Goal: Find contact information: Find contact information

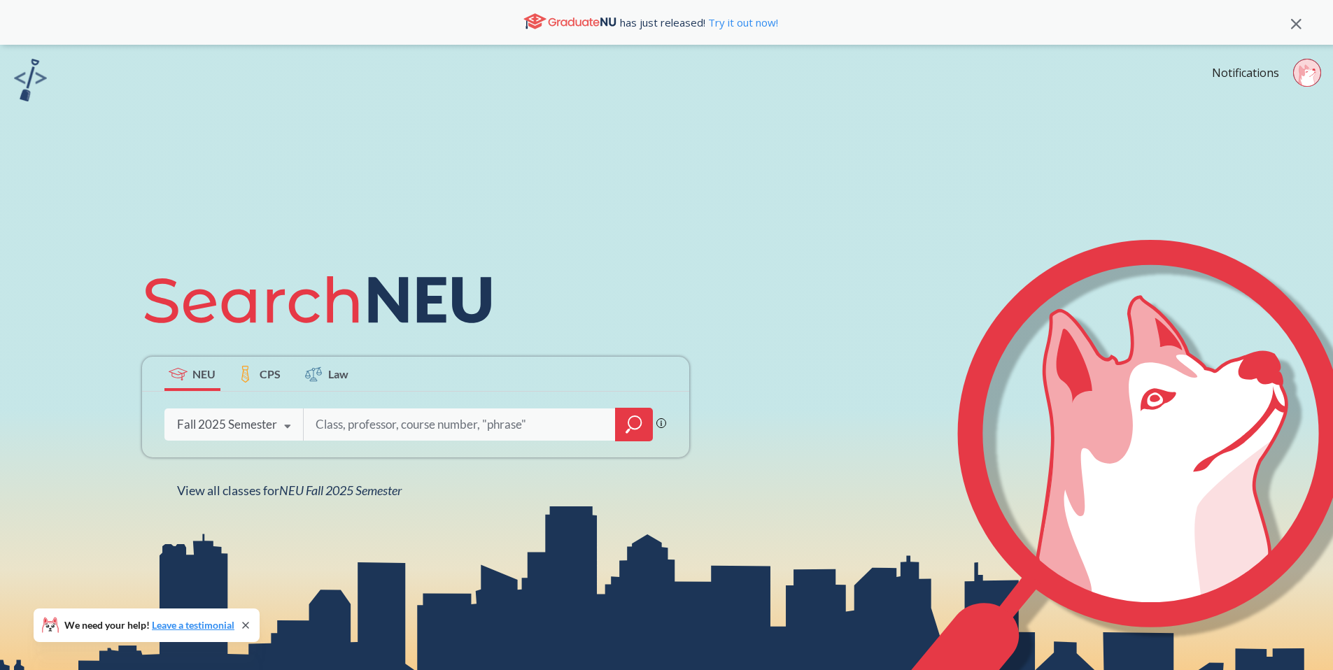
click at [448, 426] on input "search" at bounding box center [459, 424] width 291 height 29
type input "[PERSON_NAME]"
click at [631, 426] on icon "magnifying glass" at bounding box center [634, 425] width 17 height 20
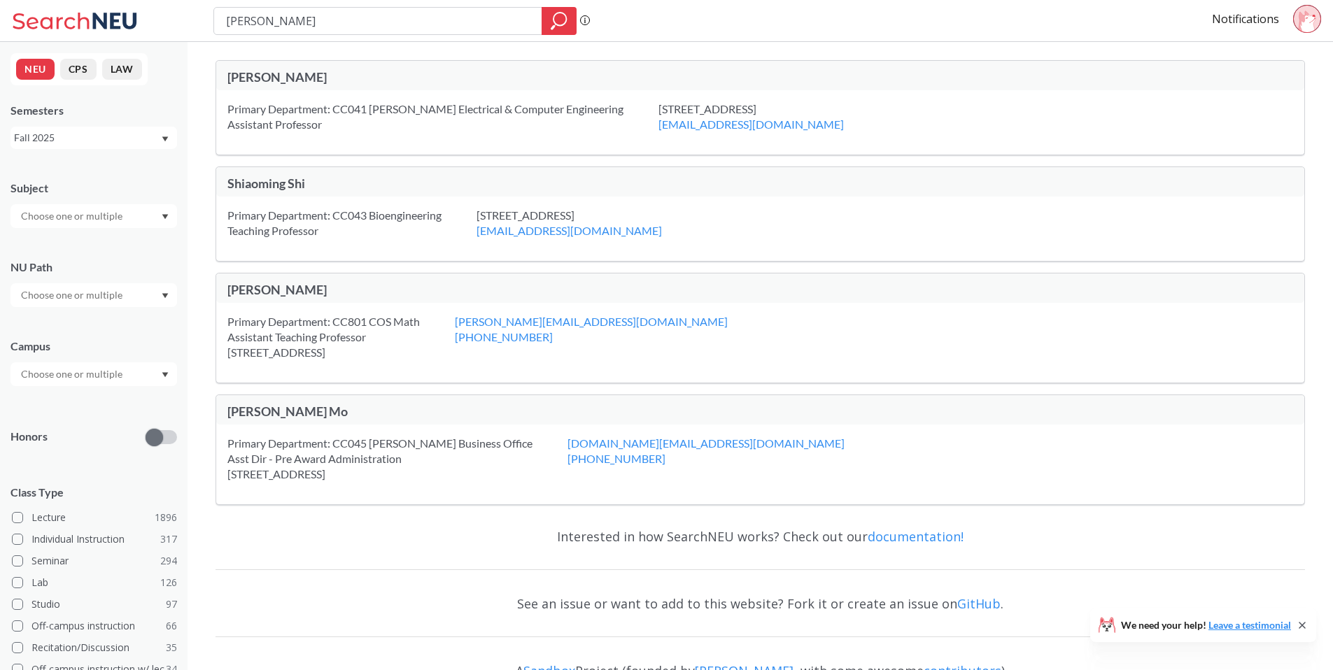
click at [360, 122] on div "Primary Department: CC041 [PERSON_NAME] Electrical & Computer Engineering Assis…" at bounding box center [442, 116] width 431 height 31
click at [353, 111] on div "Primary Department: CC041 [PERSON_NAME] Electrical & Computer Engineering Assis…" at bounding box center [442, 116] width 431 height 31
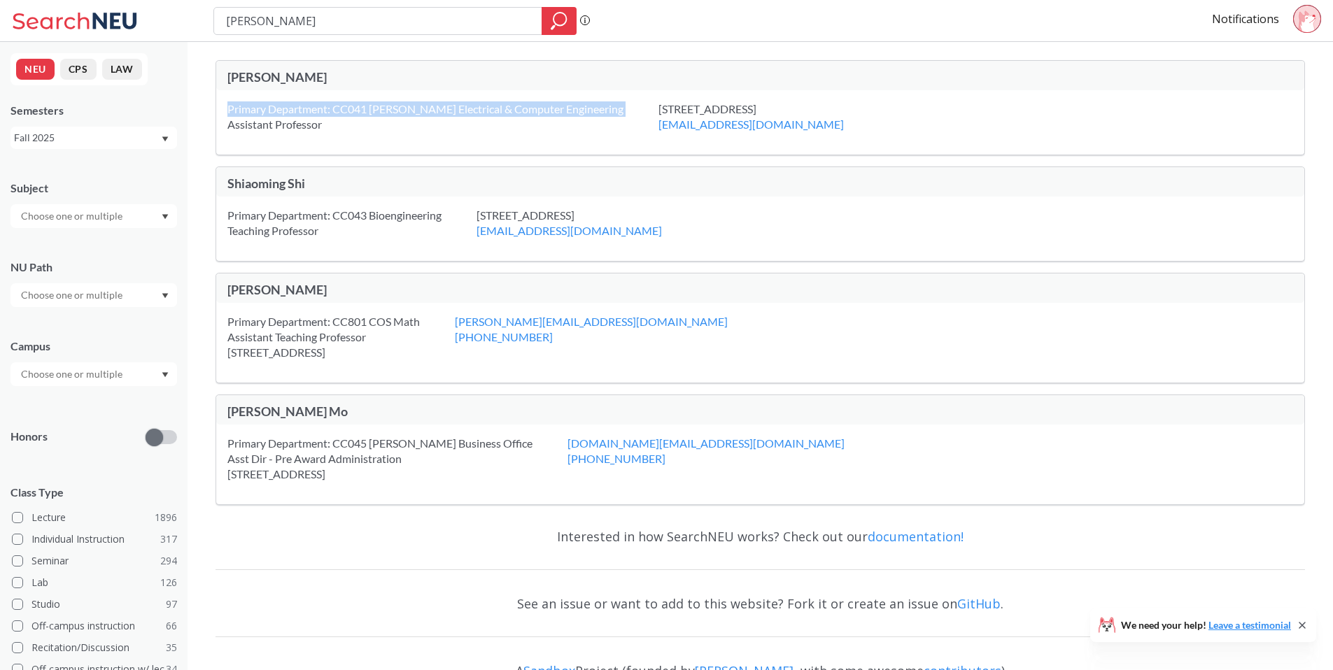
click at [353, 111] on div "Primary Department: CC041 [PERSON_NAME] Electrical & Computer Engineering Assis…" at bounding box center [442, 116] width 431 height 31
click at [349, 108] on div "Primary Department: CC041 [PERSON_NAME] Electrical & Computer Engineering Assis…" at bounding box center [442, 116] width 431 height 31
drag, startPoint x: 349, startPoint y: 108, endPoint x: 344, endPoint y: 120, distance: 12.9
click at [344, 120] on div "Primary Department: CC041 [PERSON_NAME] Electrical & Computer Engineering Assis…" at bounding box center [442, 116] width 431 height 31
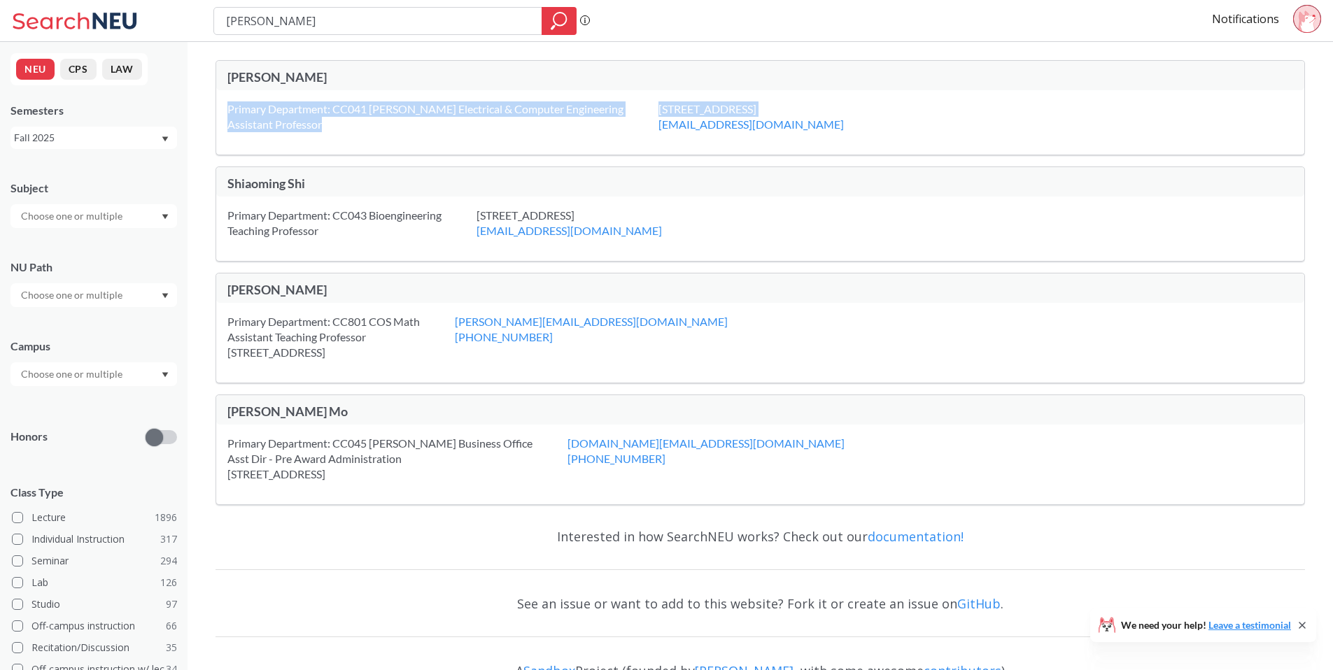
click at [344, 120] on div "Primary Department: CC041 [PERSON_NAME] Electrical & Computer Engineering Assis…" at bounding box center [442, 116] width 431 height 31
